Goal: Task Accomplishment & Management: Use online tool/utility

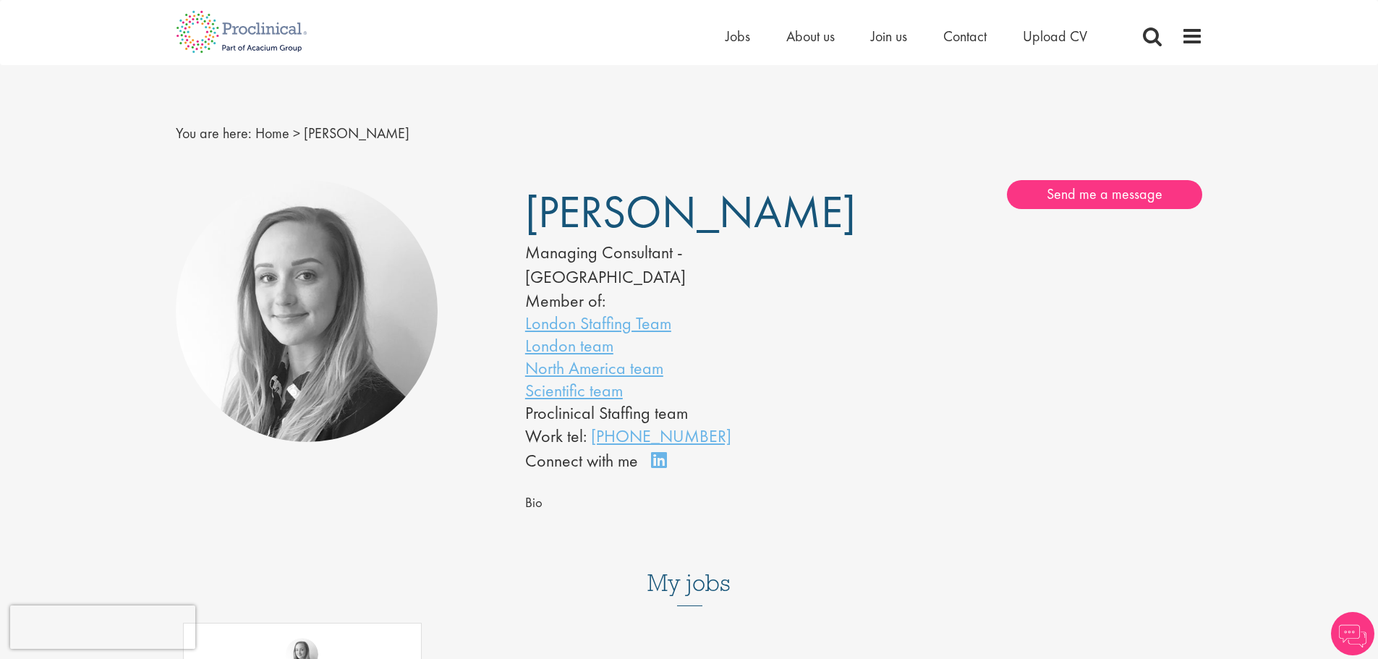
click at [718, 40] on div "Home Jobs About us Join us Contact Upload CV" at bounding box center [684, 27] width 1038 height 54
click at [749, 34] on ul "Home Jobs About us Join us Contact Upload CV" at bounding box center [925, 36] width 398 height 22
click at [727, 37] on span "Jobs" at bounding box center [738, 36] width 25 height 19
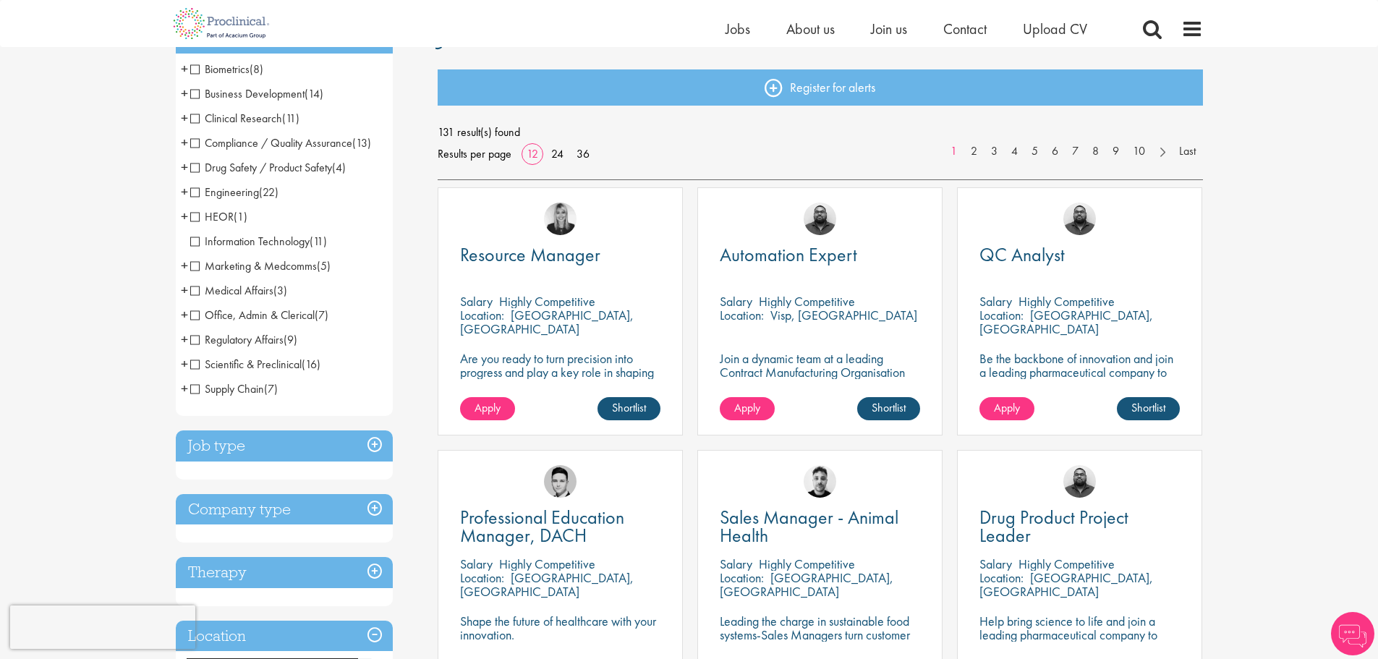
scroll to position [217, 0]
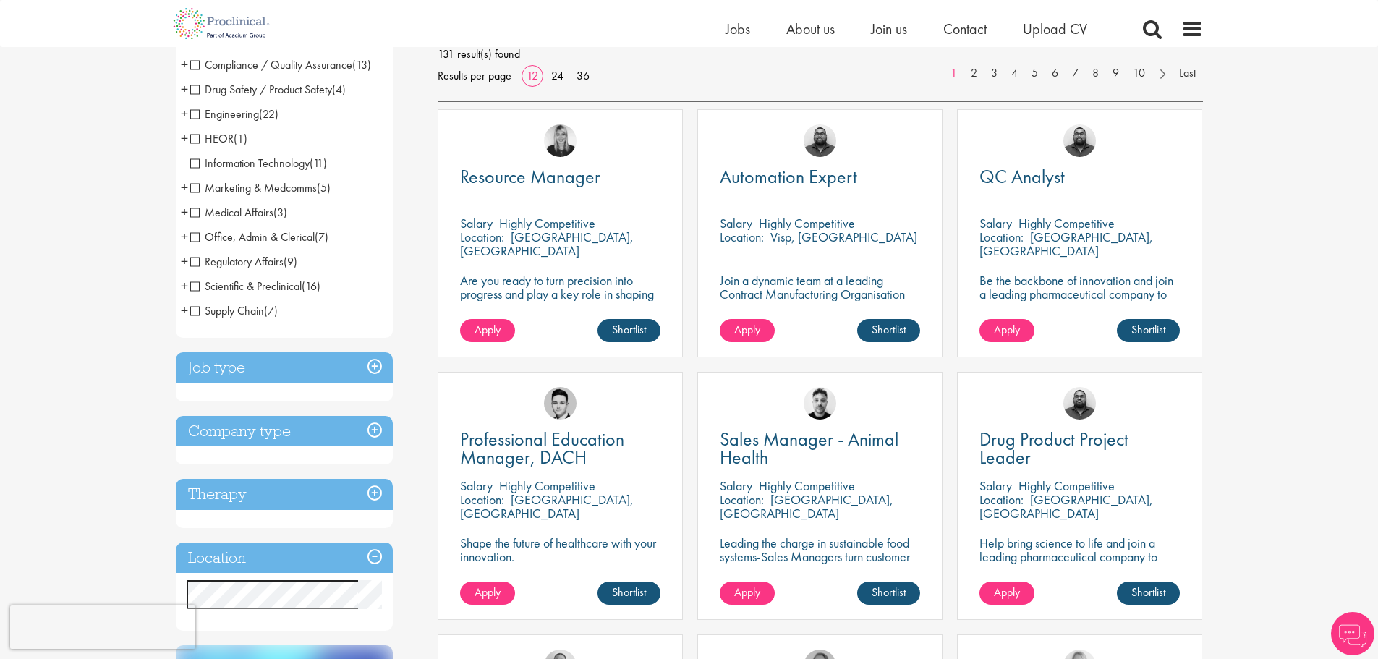
click at [341, 368] on h3 "Job type" at bounding box center [284, 367] width 217 height 31
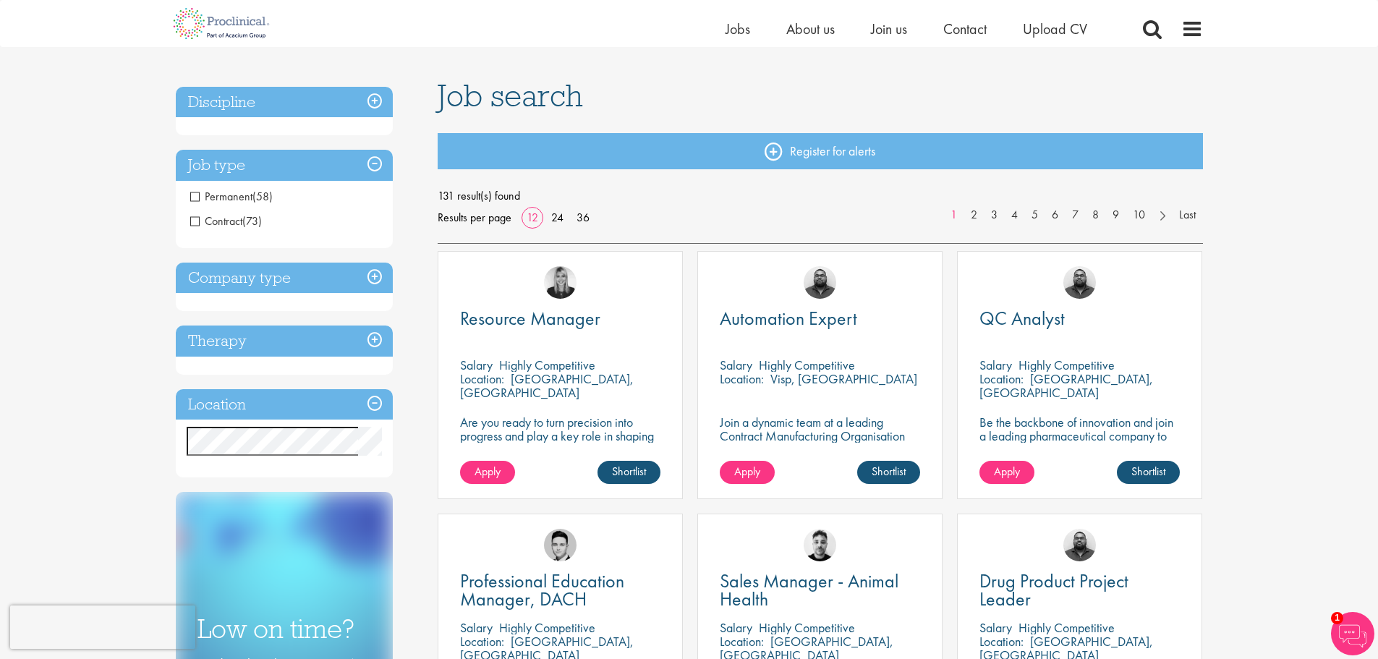
scroll to position [72, 0]
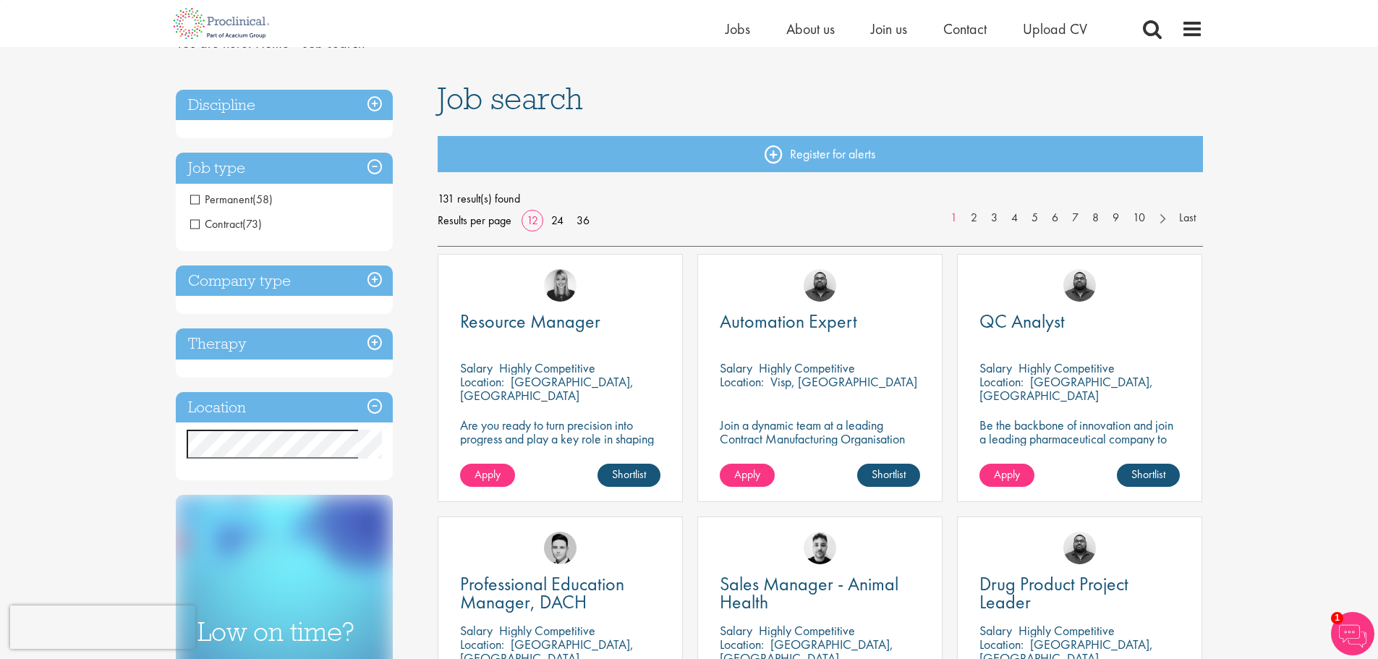
click at [201, 222] on span "Contract" at bounding box center [216, 223] width 52 height 15
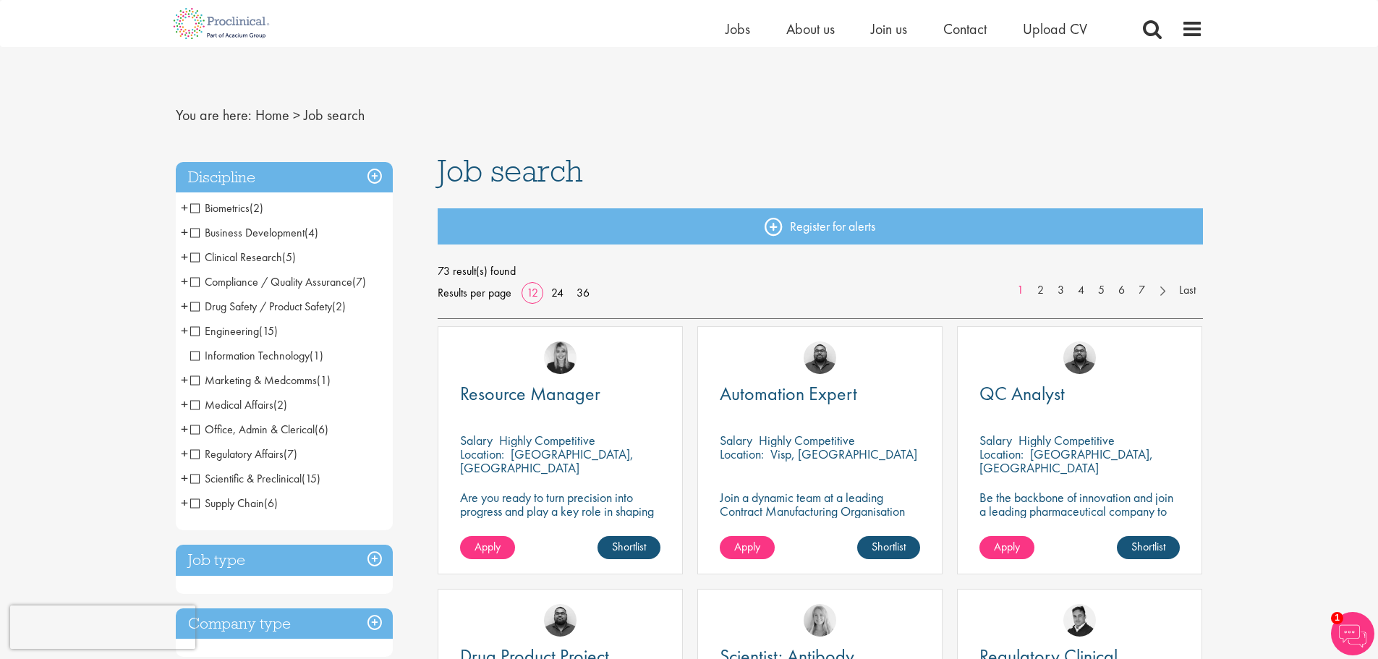
scroll to position [72, 0]
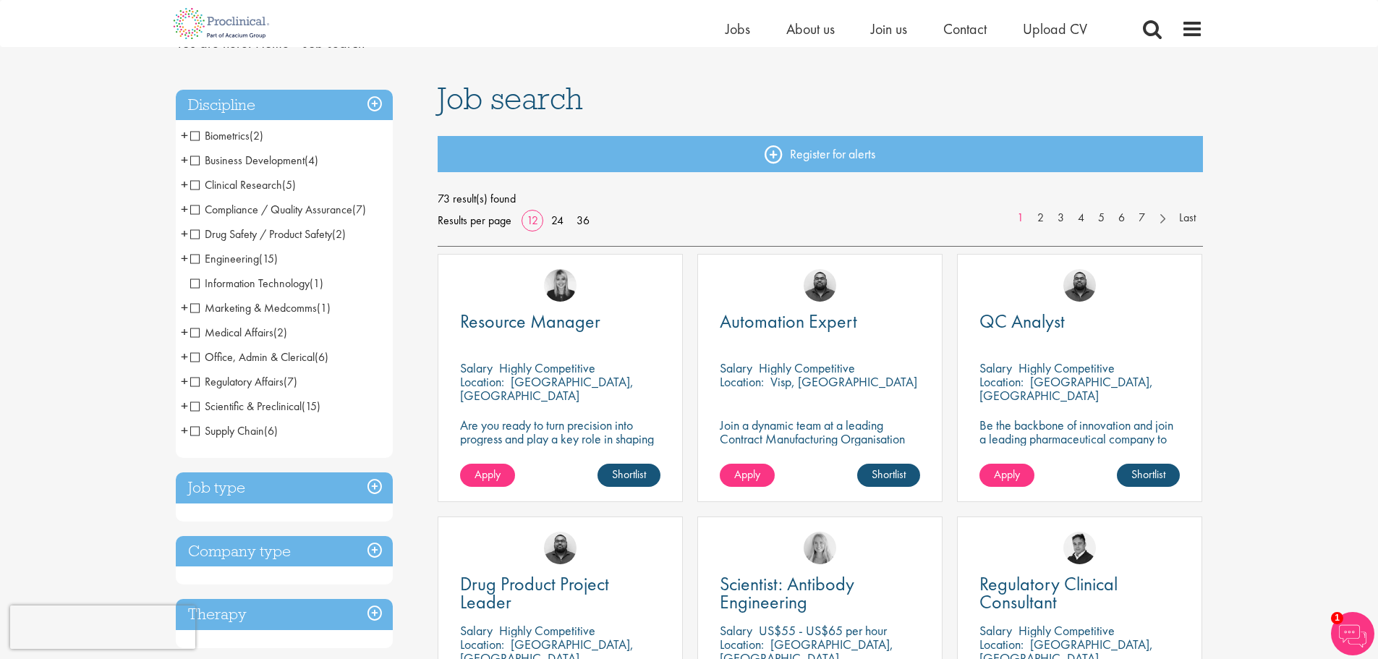
click at [195, 411] on span "Scientific & Preclinical" at bounding box center [245, 406] width 111 height 15
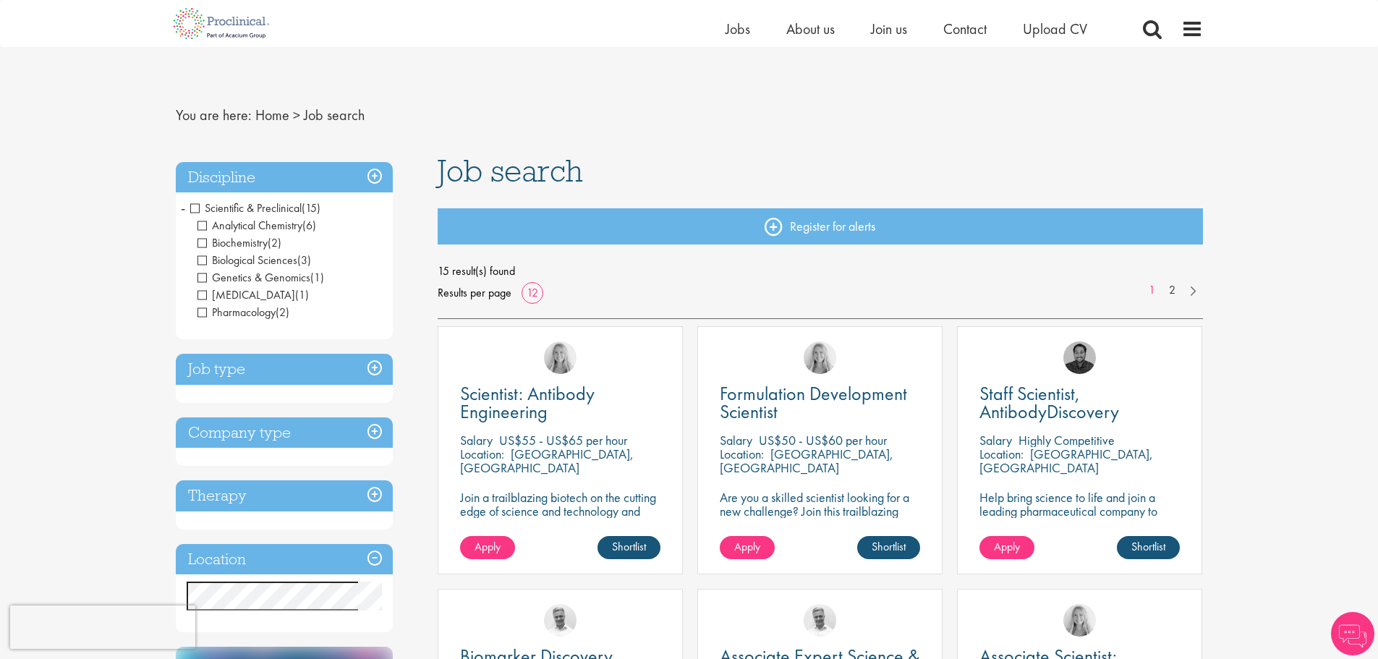
scroll to position [145, 0]
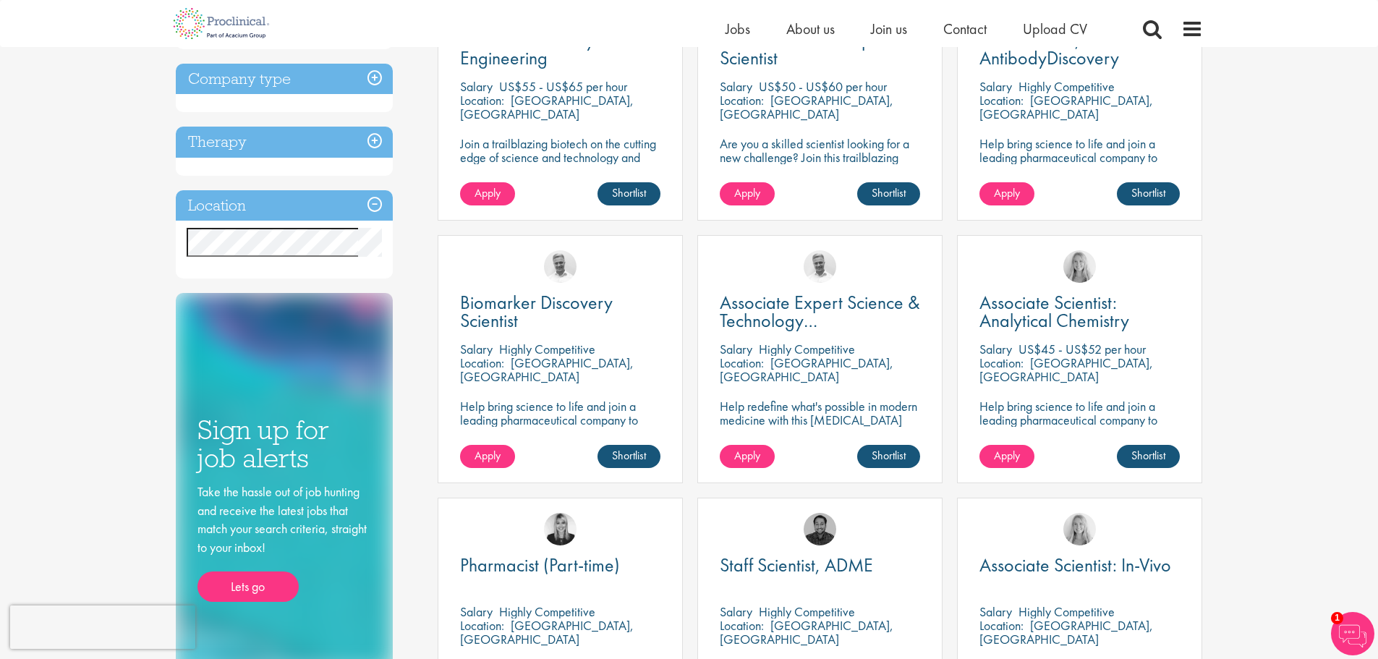
scroll to position [362, 0]
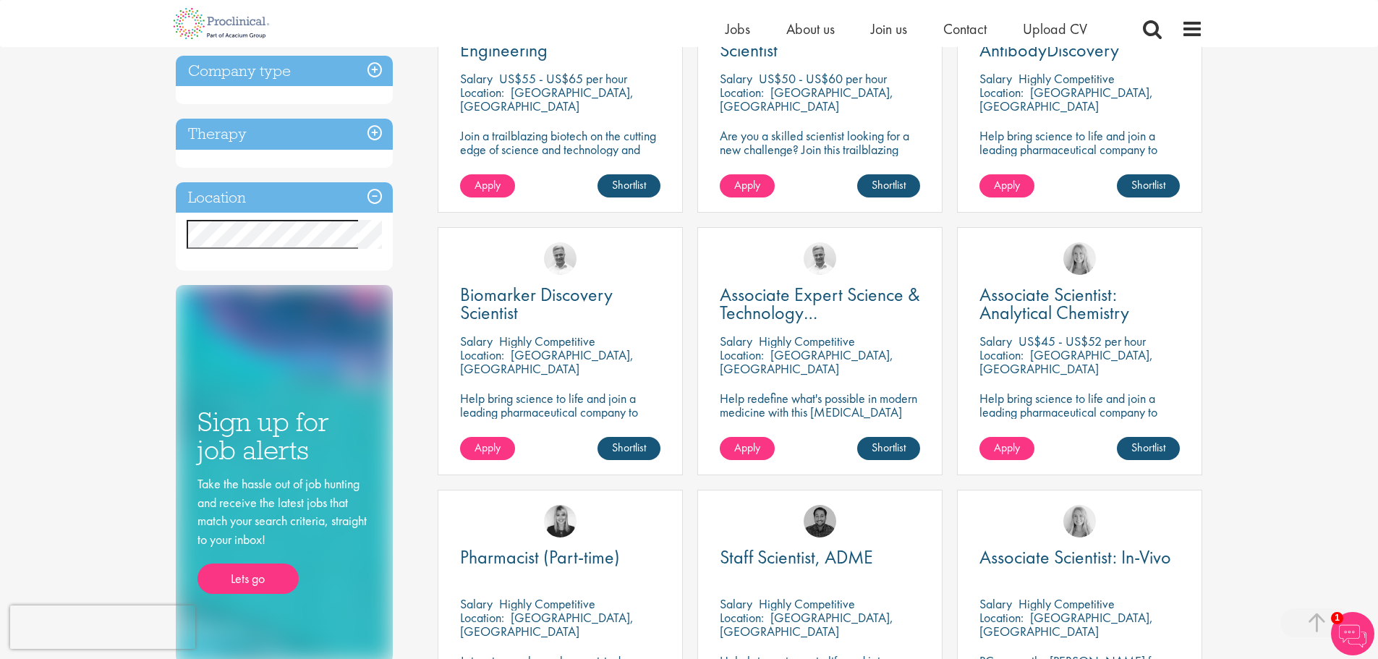
click at [1262, 291] on div "You are here: Home > Job search Discipline Scientific & Preclinical (15) - + An…" at bounding box center [689, 582] width 1378 height 1888
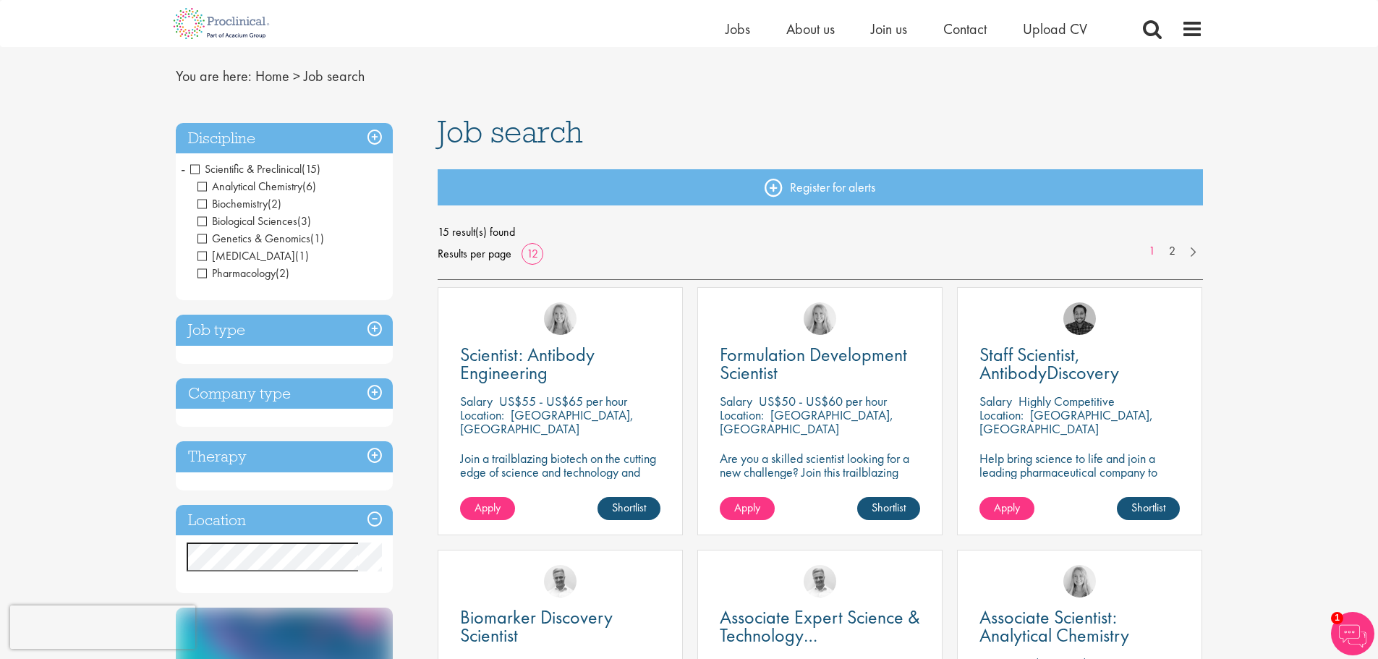
scroll to position [72, 0]
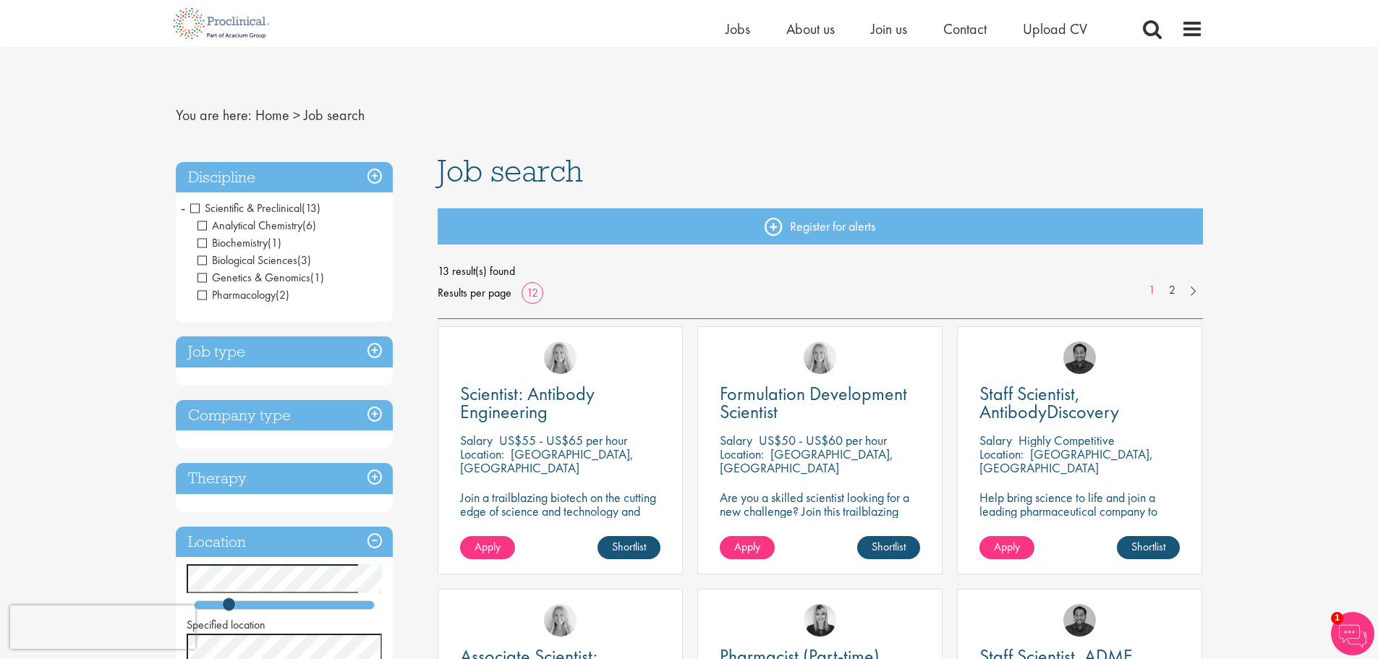
scroll to position [289, 0]
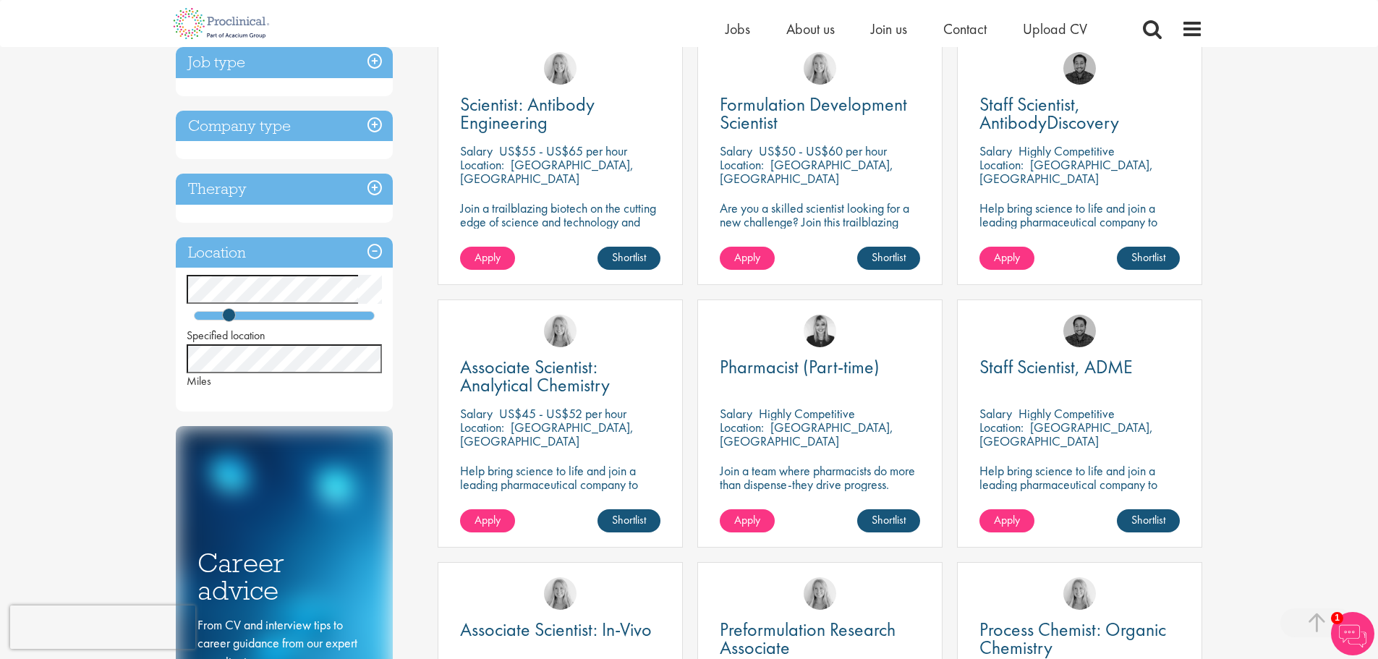
click at [1294, 355] on div "You are here: Home > Job search Discipline Scientific & Preclinical (13) - + An…" at bounding box center [689, 655] width 1378 height 1888
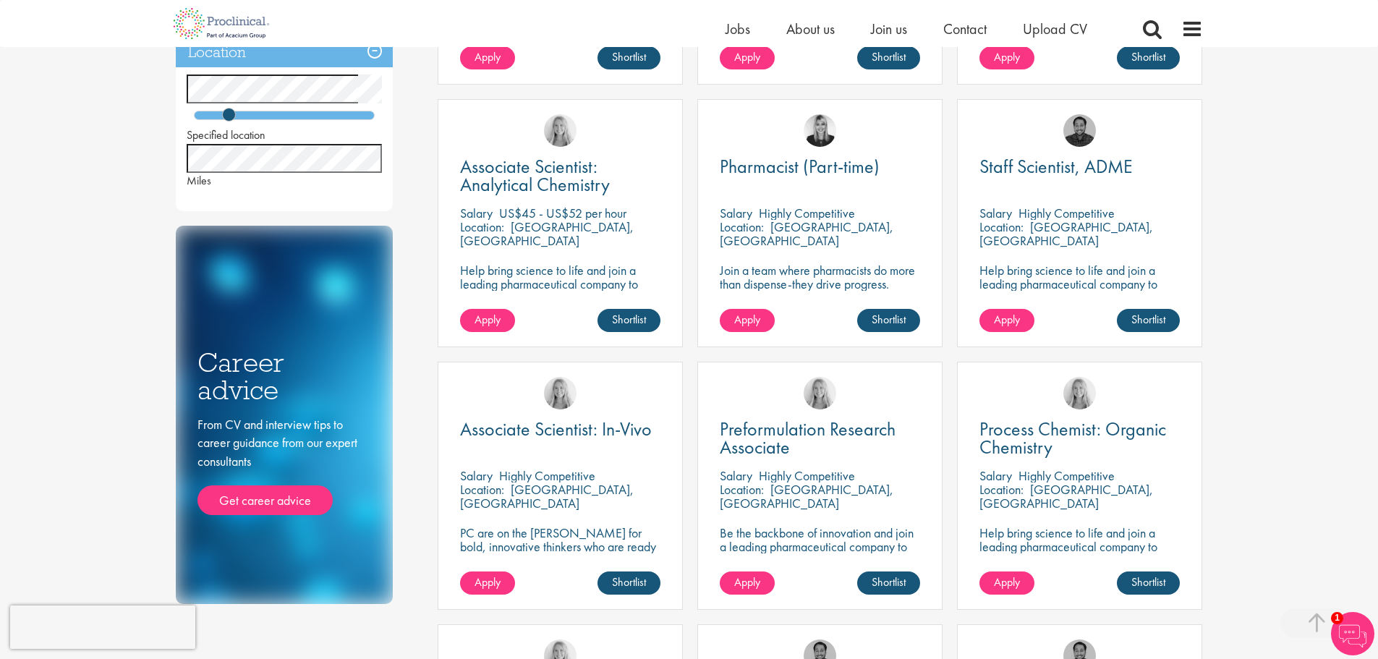
scroll to position [506, 0]
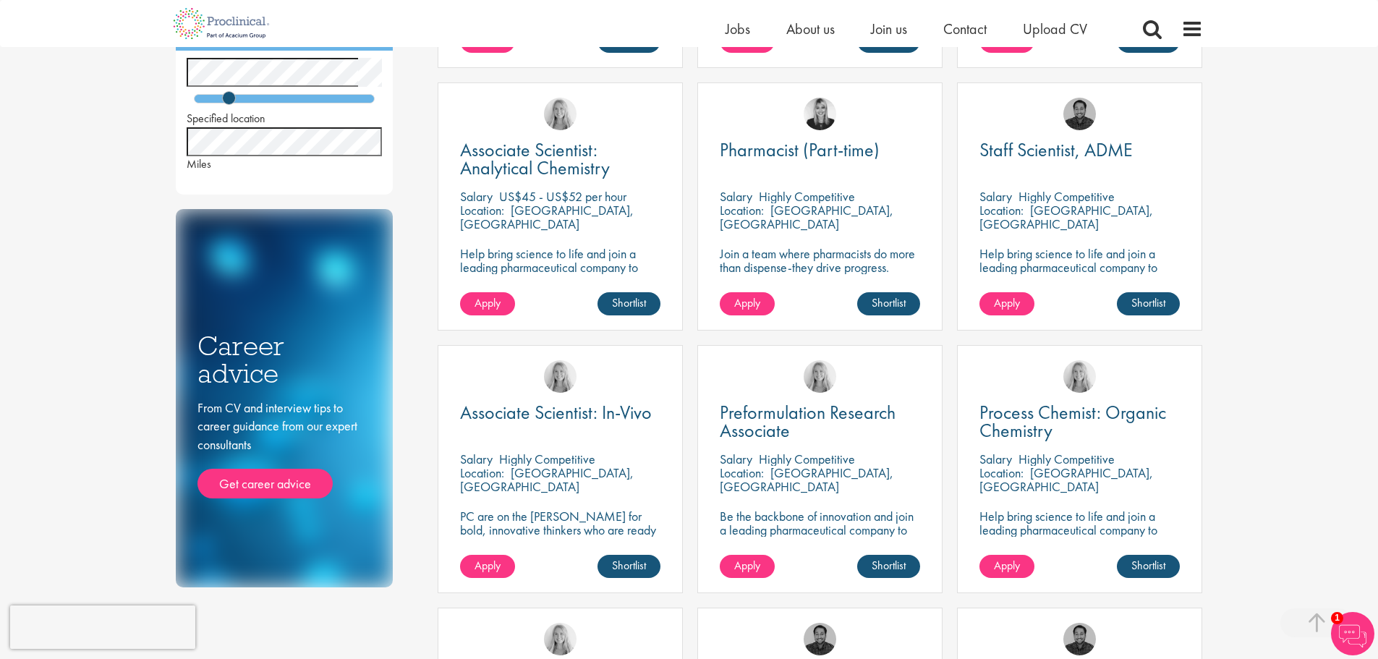
click at [1294, 355] on div "You are here: Home > Job search Discipline Scientific & Preclinical (13) - + An…" at bounding box center [689, 438] width 1378 height 1888
click at [1294, 352] on div "You are here: Home > Job search Discipline Scientific & Preclinical (13) - + An…" at bounding box center [689, 438] width 1378 height 1888
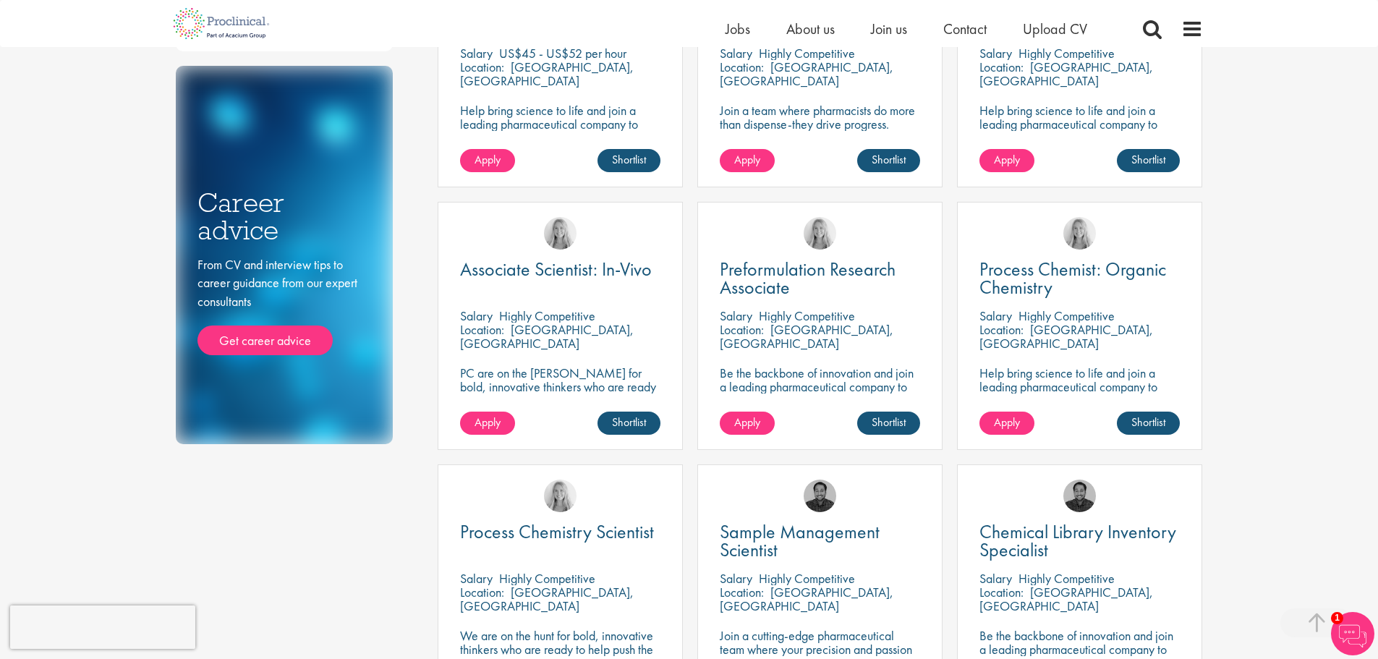
scroll to position [651, 0]
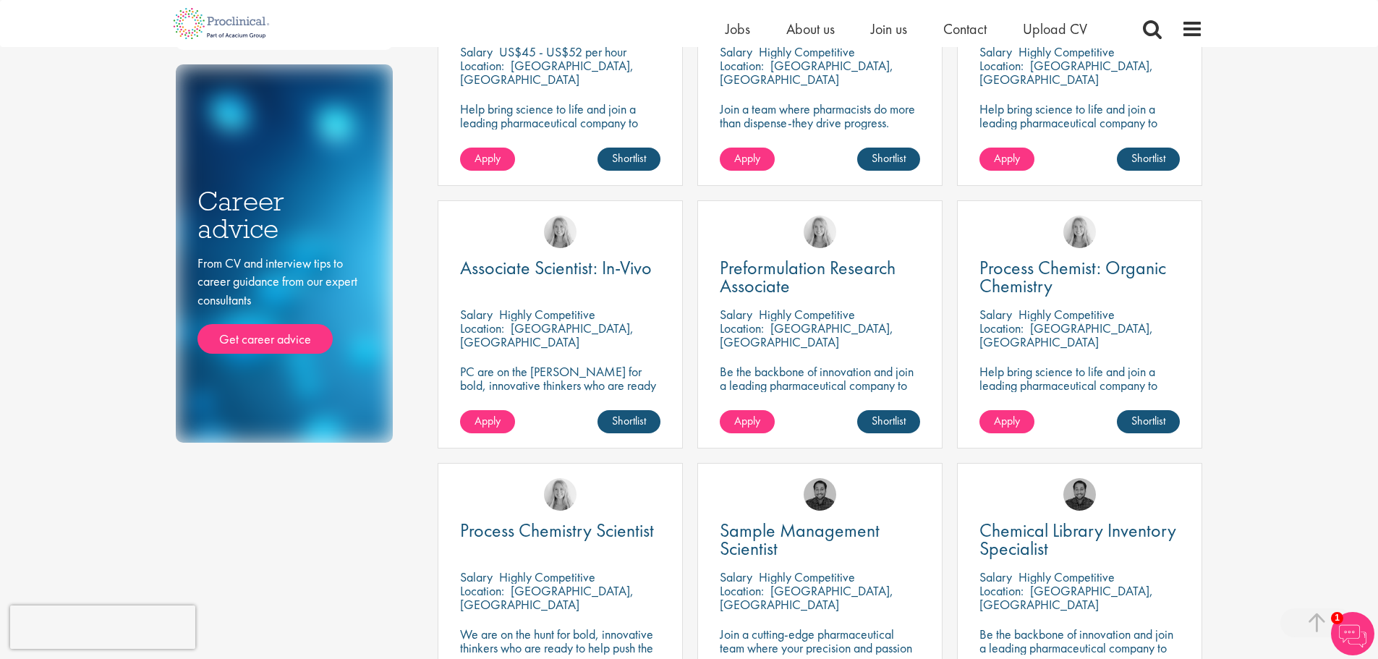
click at [1294, 352] on div "You are here: Home > Job search Discipline Scientific & Preclinical (13) - + An…" at bounding box center [689, 293] width 1378 height 1888
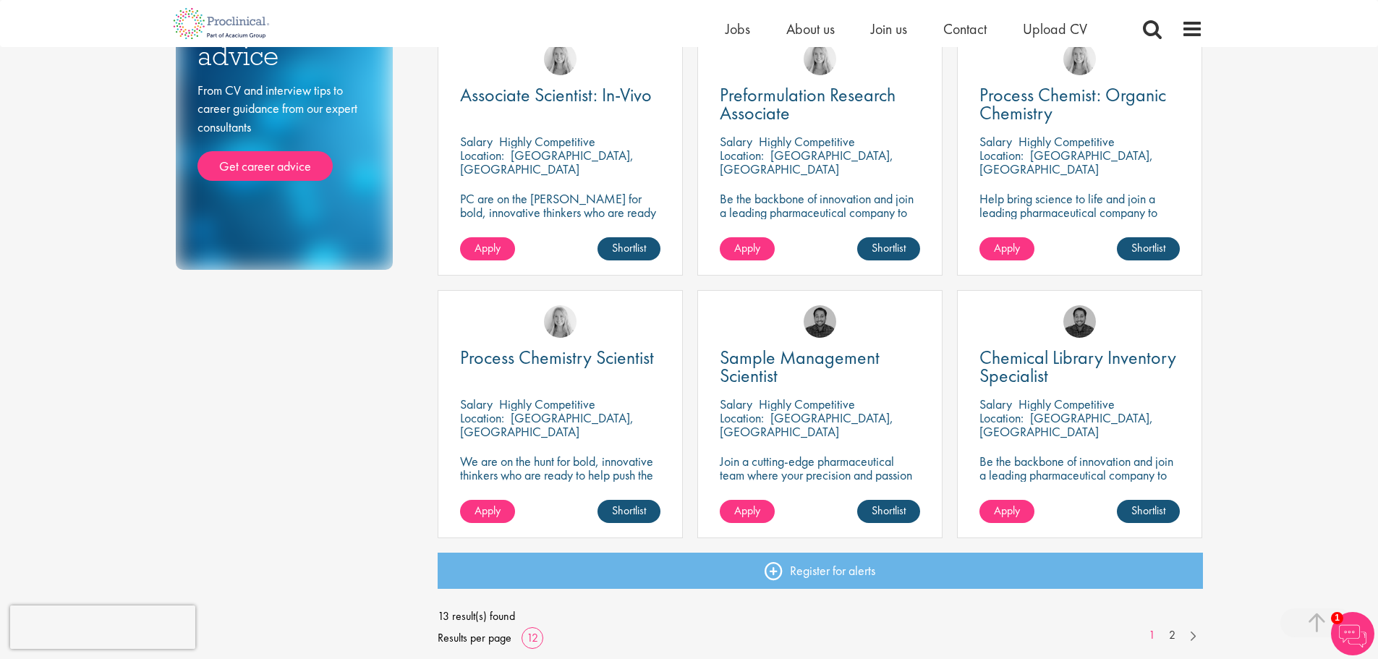
scroll to position [868, 0]
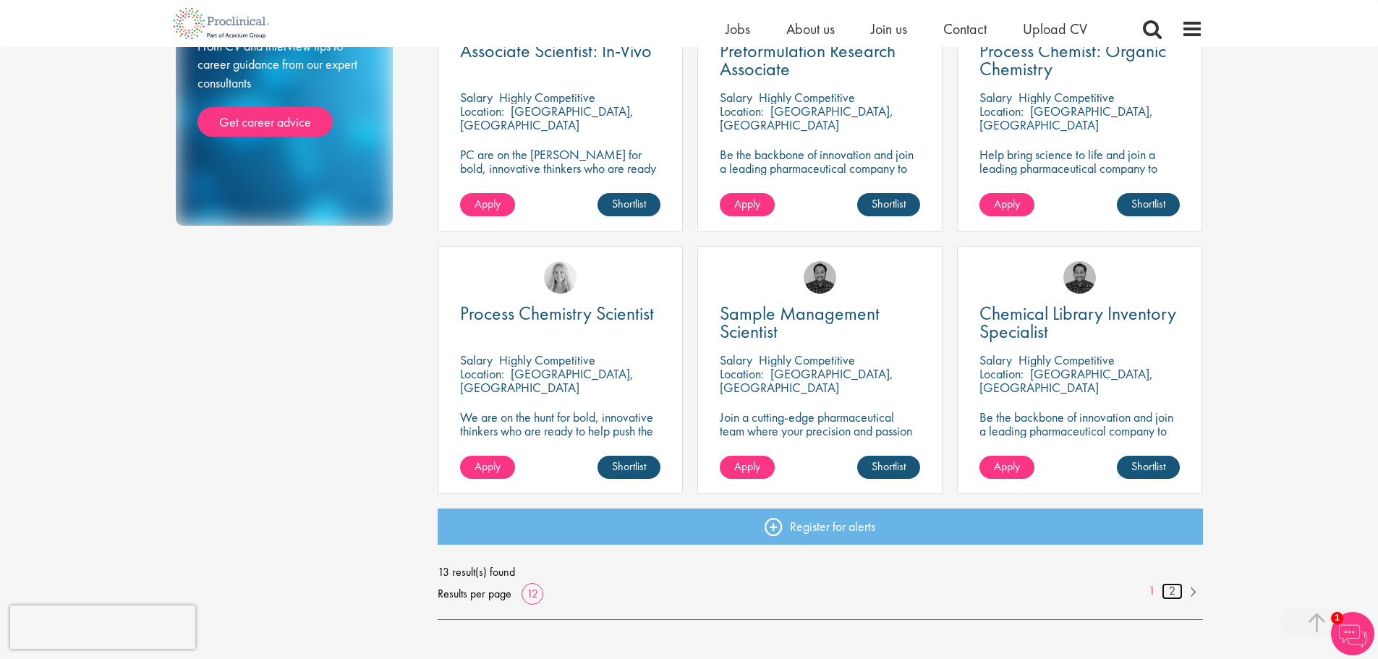
drag, startPoint x: 1175, startPoint y: 592, endPoint x: 1183, endPoint y: 583, distance: 11.8
click at [1176, 592] on link "2" at bounding box center [1172, 591] width 21 height 17
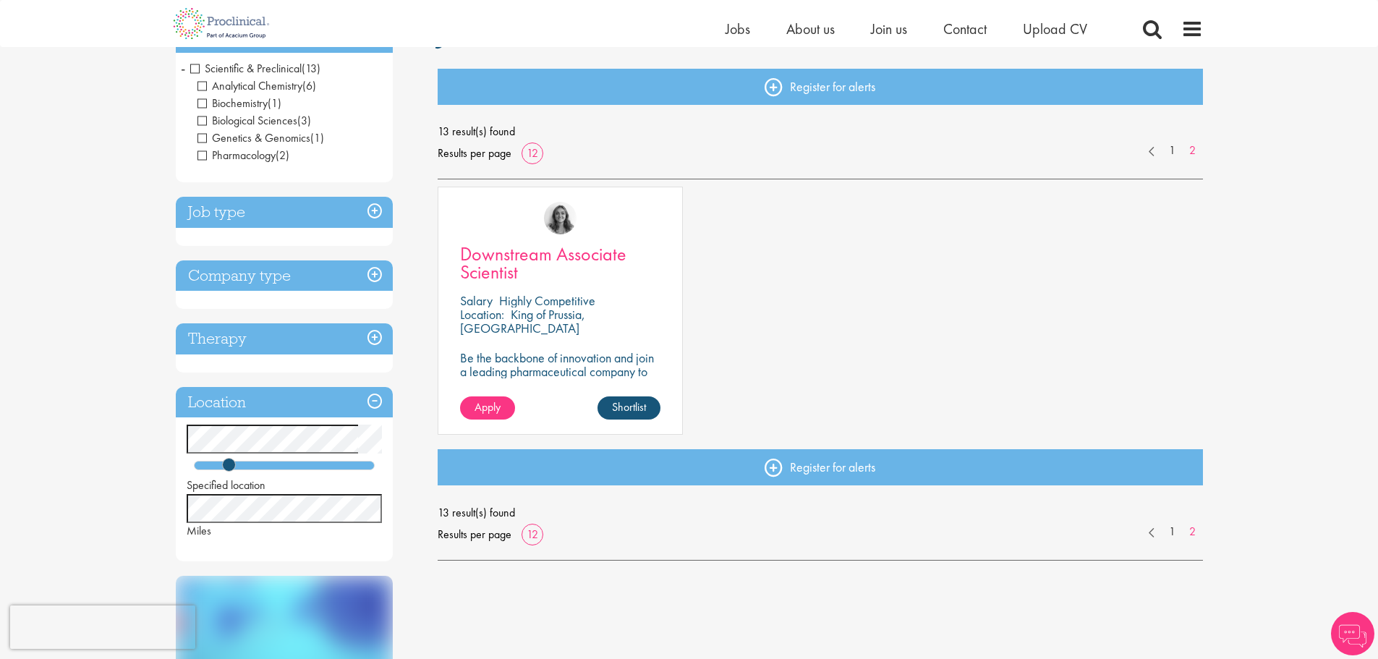
scroll to position [145, 0]
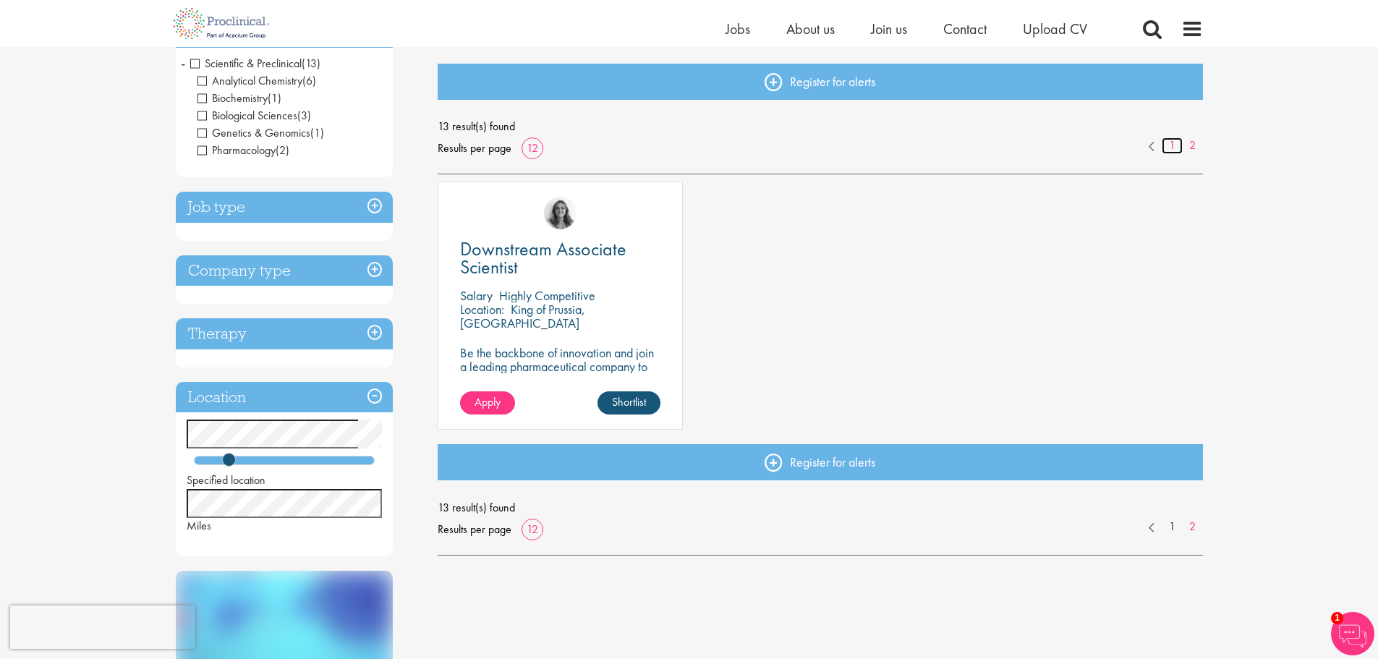
click at [1169, 145] on link "1" at bounding box center [1172, 145] width 21 height 17
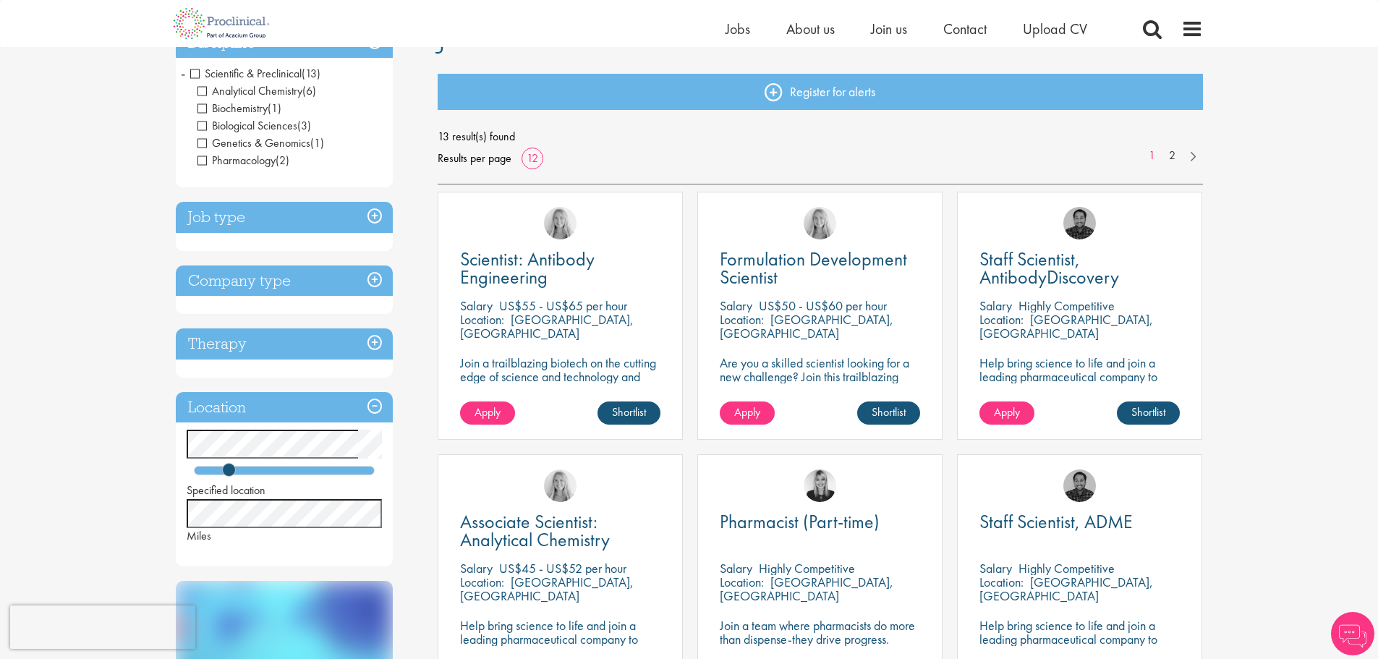
scroll to position [145, 0]
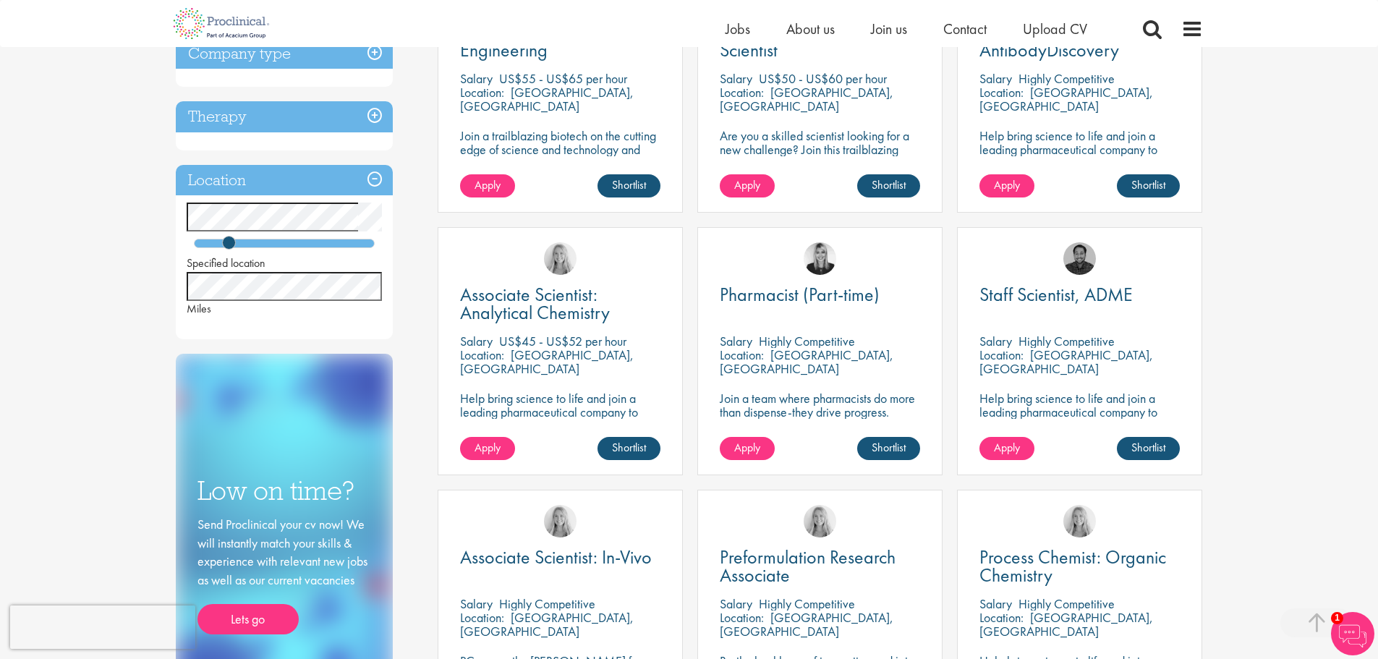
click at [1309, 307] on div "You are here: Home > Job search Discipline Scientific & Preclinical (13) - + An…" at bounding box center [689, 582] width 1378 height 1888
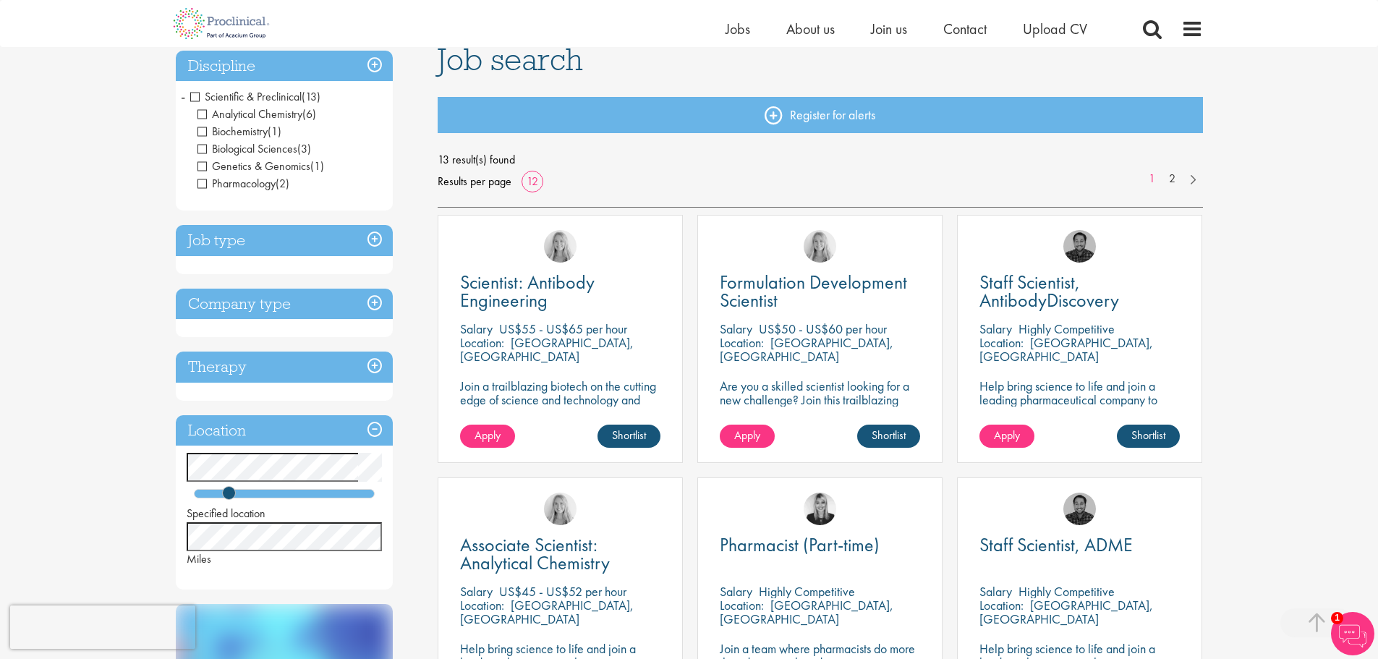
scroll to position [0, 0]
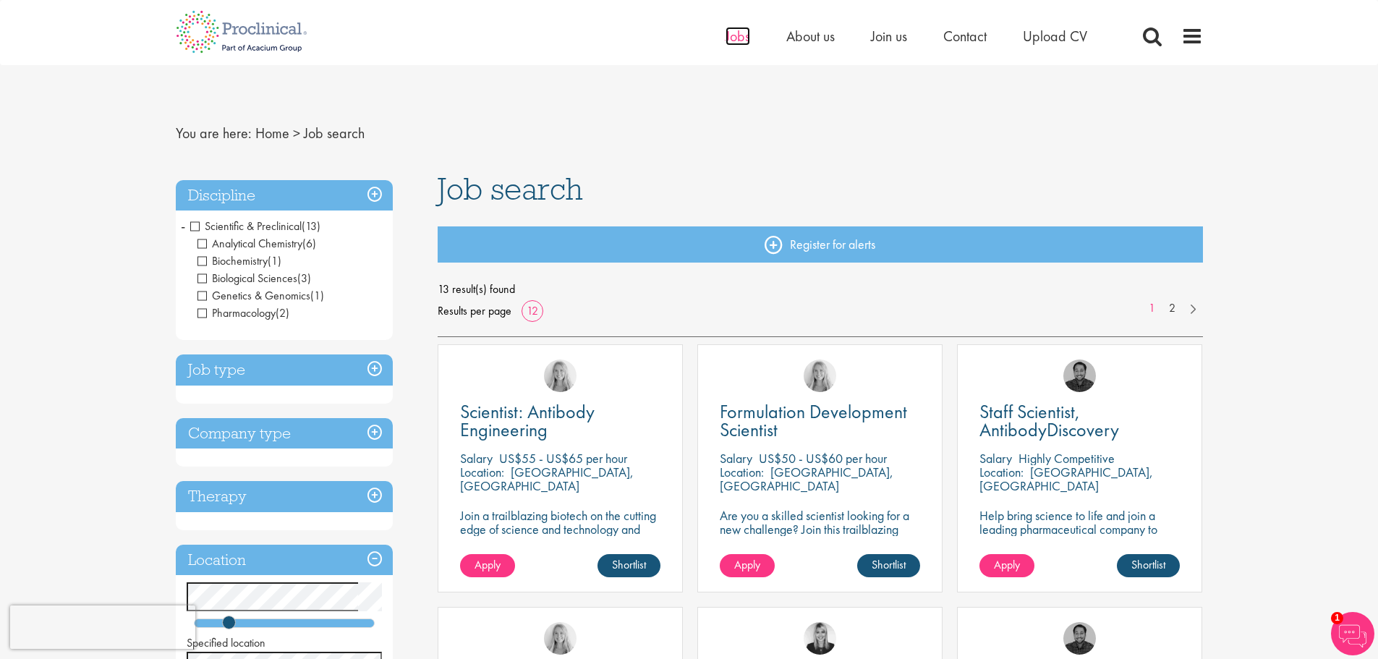
click at [732, 38] on span "Jobs" at bounding box center [738, 36] width 25 height 19
